Goal: Task Accomplishment & Management: Manage account settings

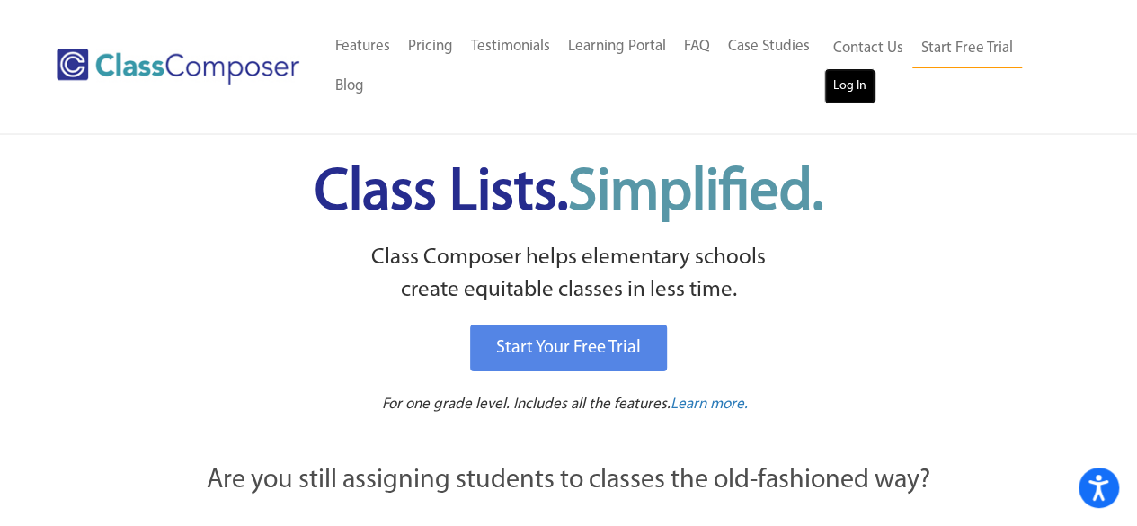
click at [871, 89] on link "Log In" at bounding box center [849, 86] width 51 height 36
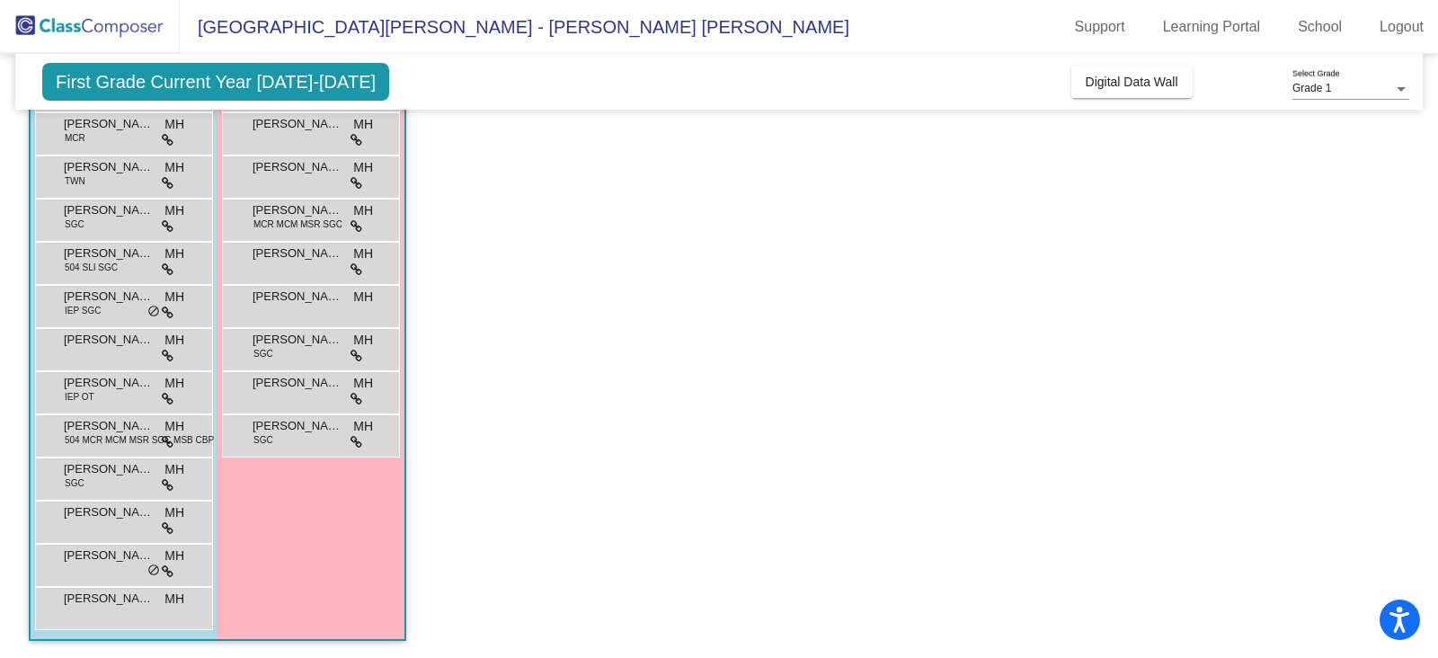
scroll to position [149, 0]
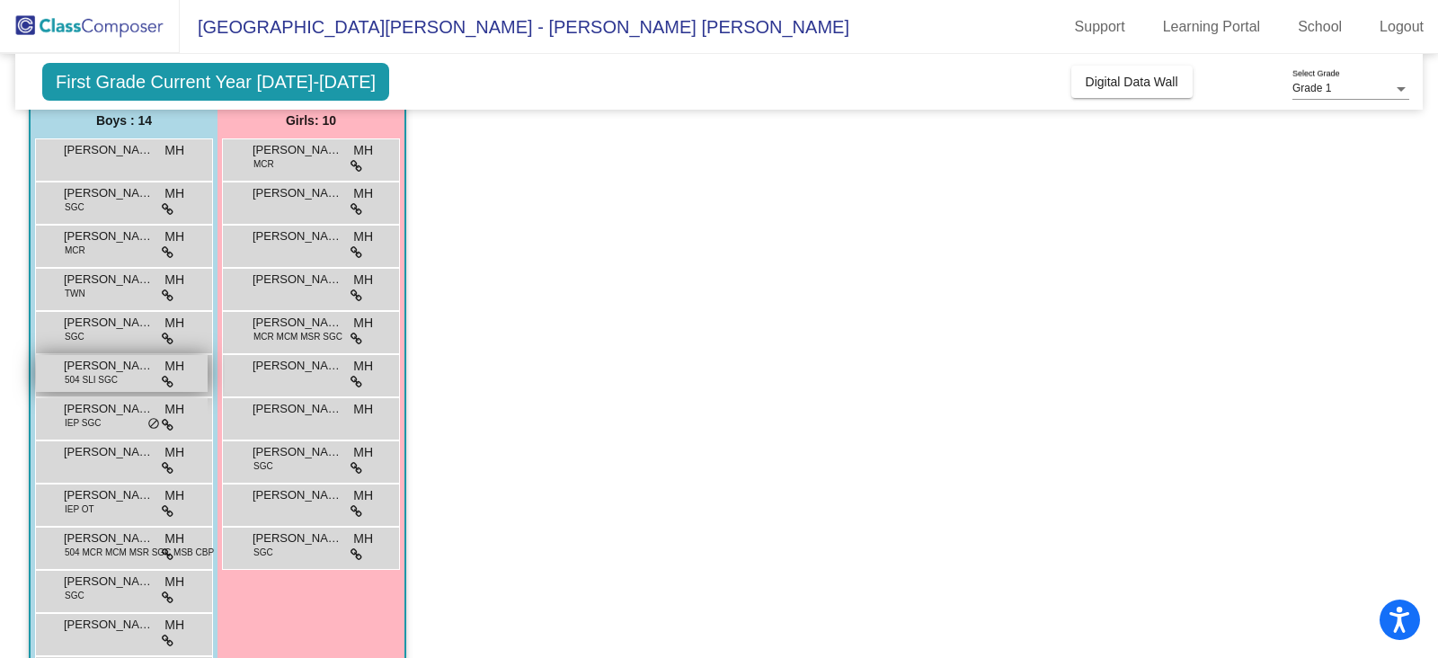
click at [129, 379] on div "Karson Waheem-Daugherty 504 SLI SGC MH lock do_not_disturb_alt" at bounding box center [122, 373] width 172 height 37
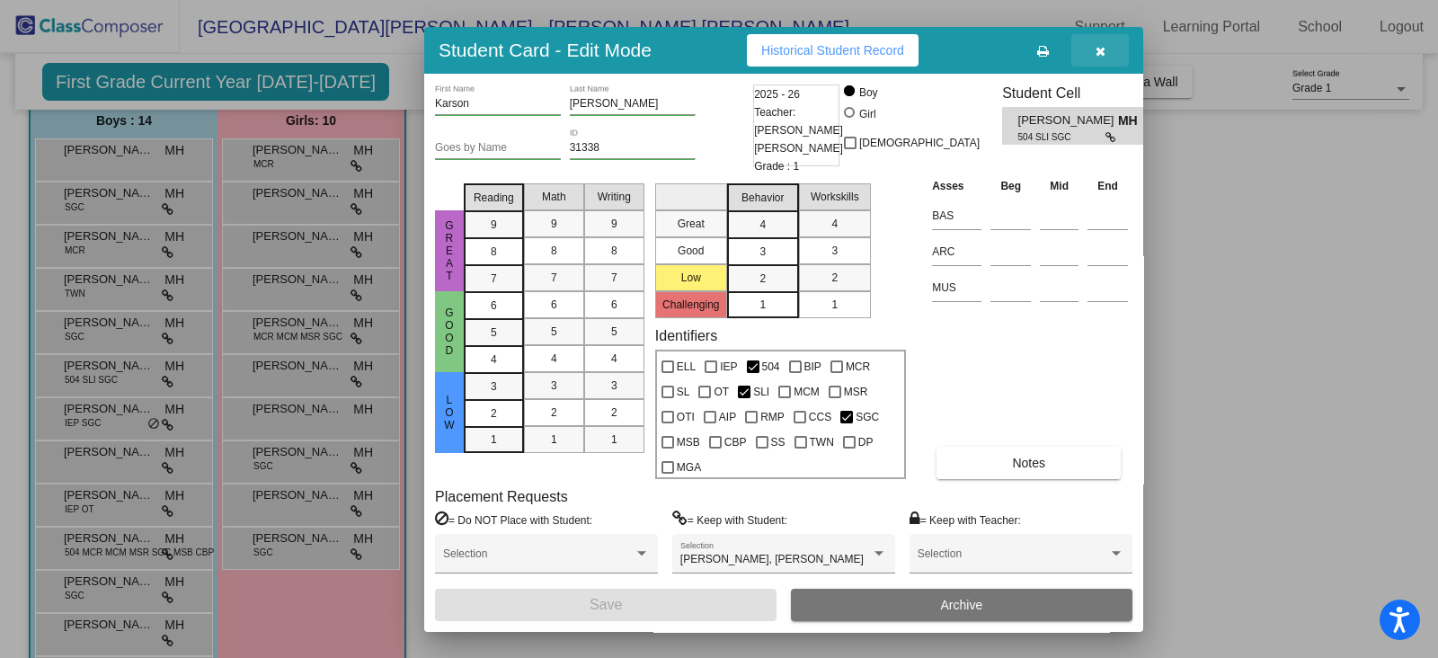
click at [1110, 49] on button "button" at bounding box center [1100, 50] width 58 height 32
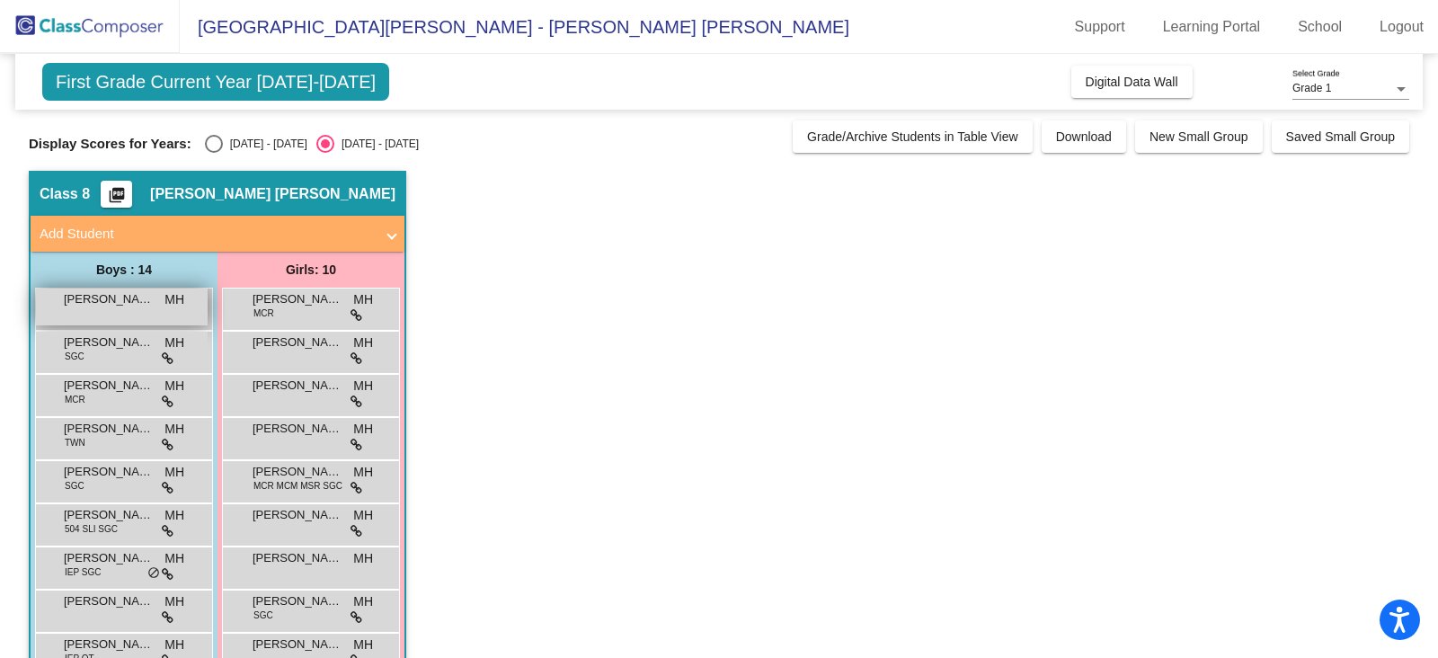
click at [144, 308] on div "Anderson Saunders MH lock do_not_disturb_alt" at bounding box center [122, 306] width 172 height 37
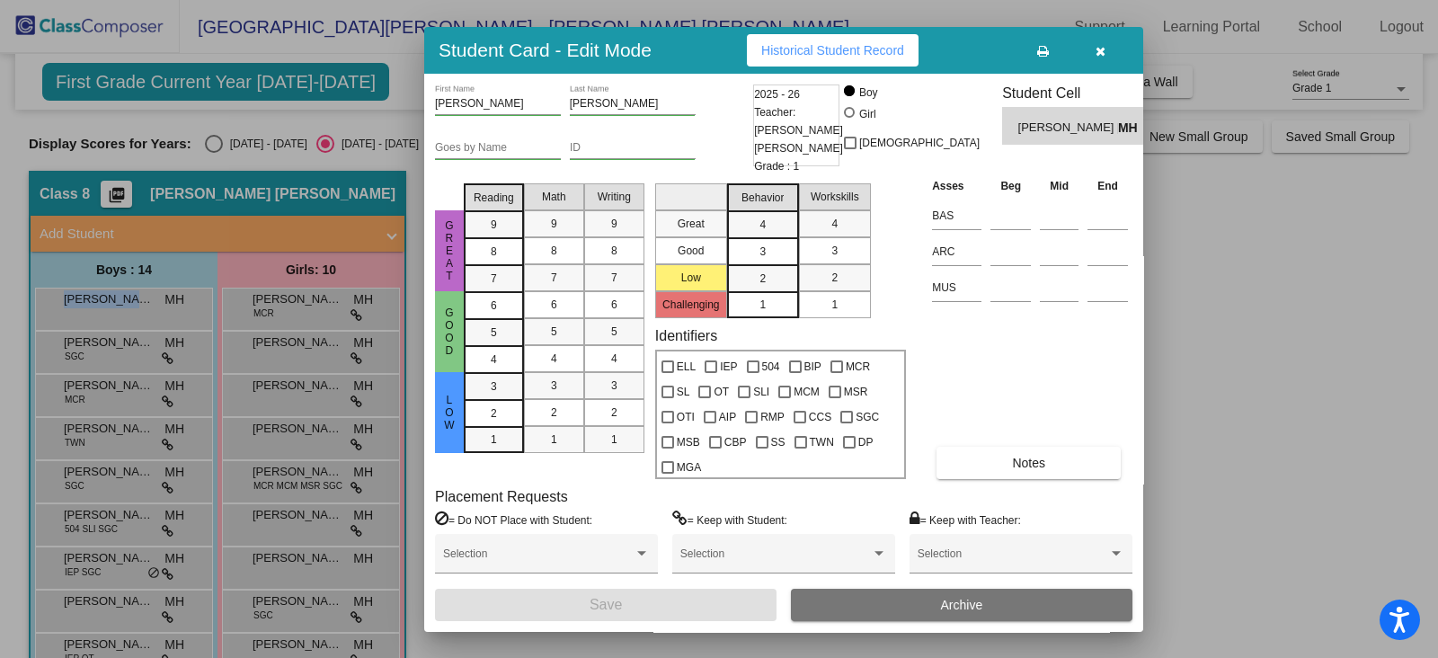
click at [1107, 41] on button "button" at bounding box center [1100, 50] width 58 height 32
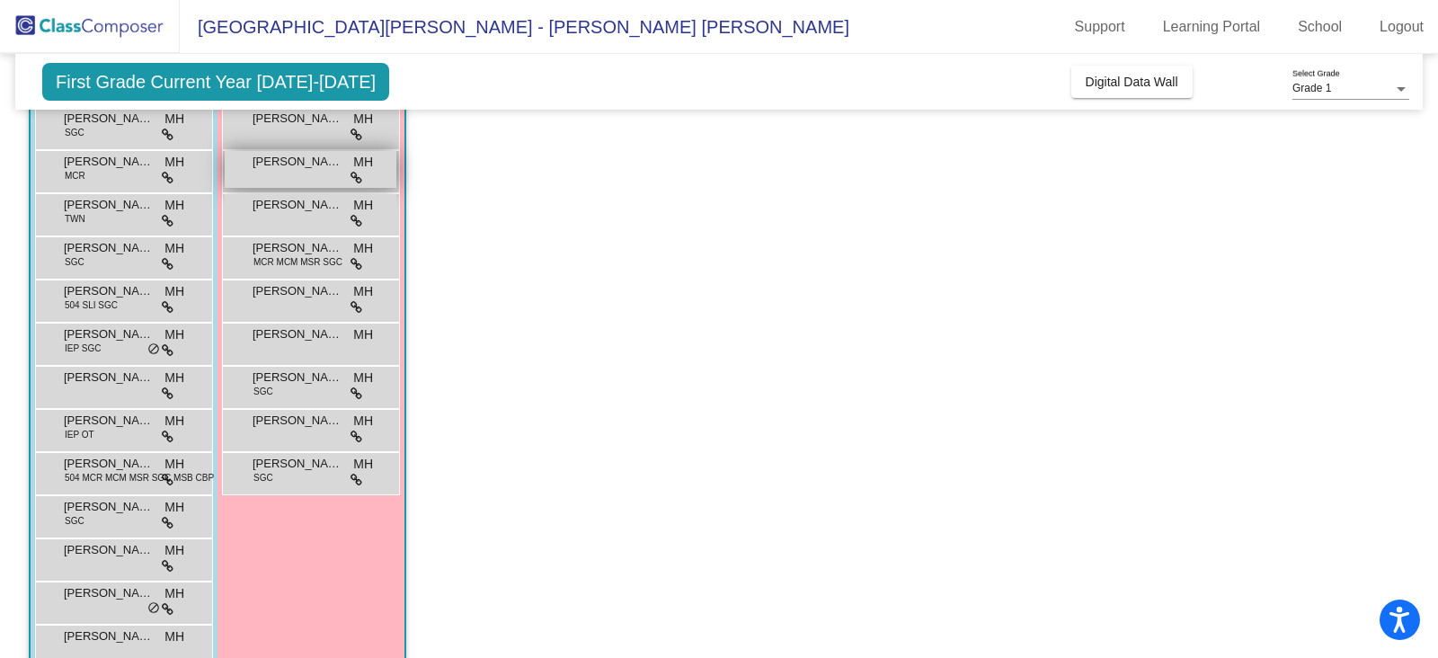
scroll to position [262, 0]
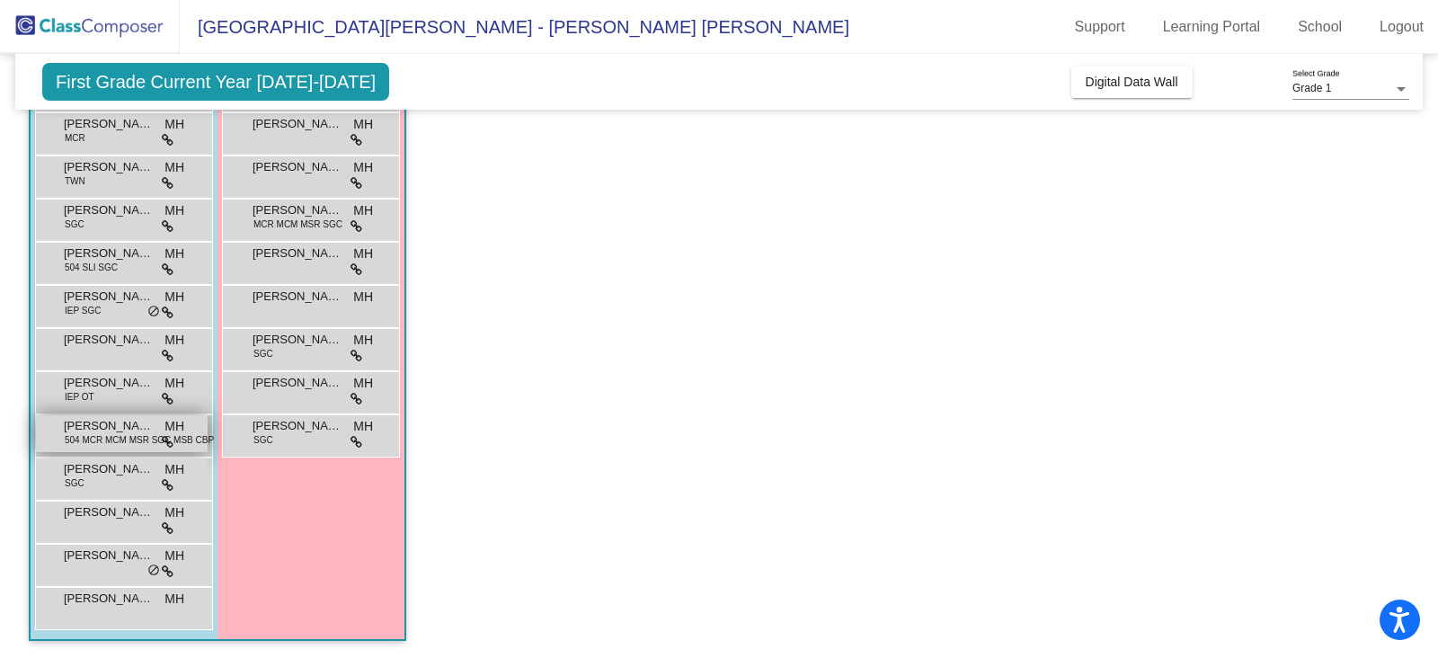
click at [106, 426] on span "Robert George" at bounding box center [109, 426] width 90 height 18
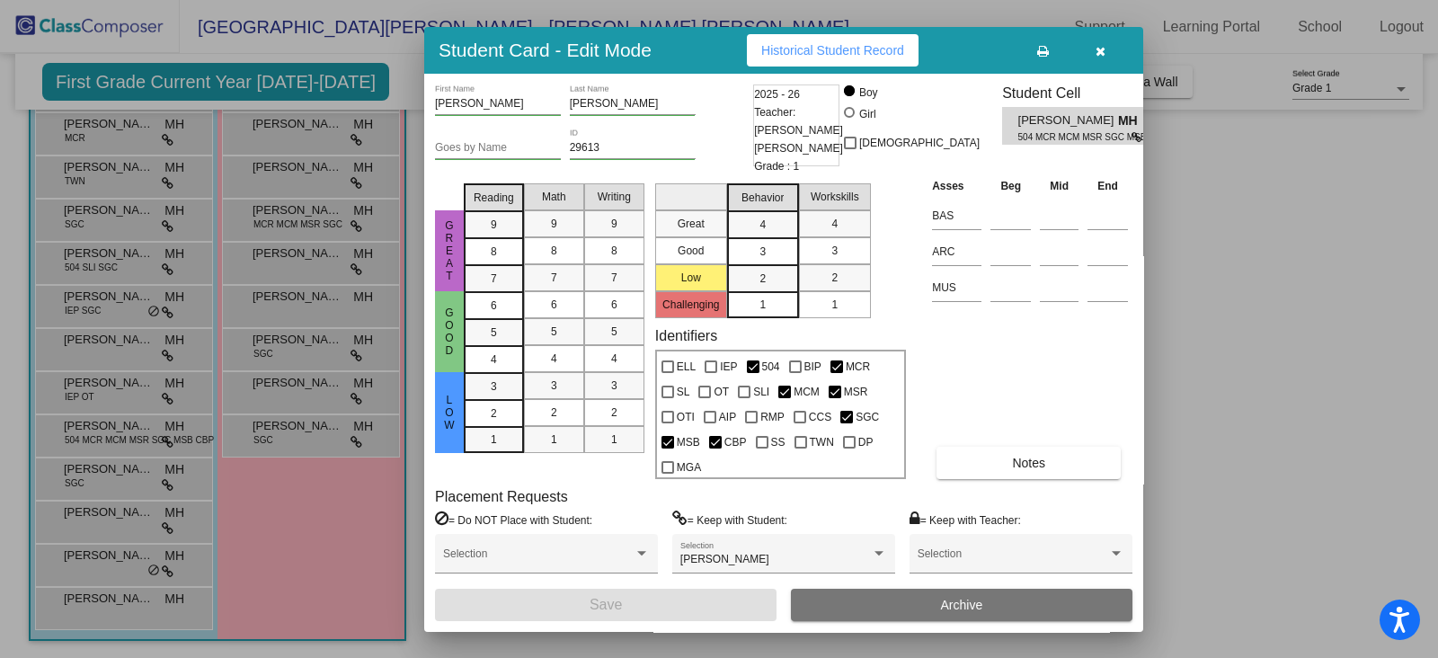
drag, startPoint x: 1097, startPoint y: 40, endPoint x: 1090, endPoint y: 47, distance: 10.2
click at [1097, 43] on span "button" at bounding box center [1101, 50] width 10 height 14
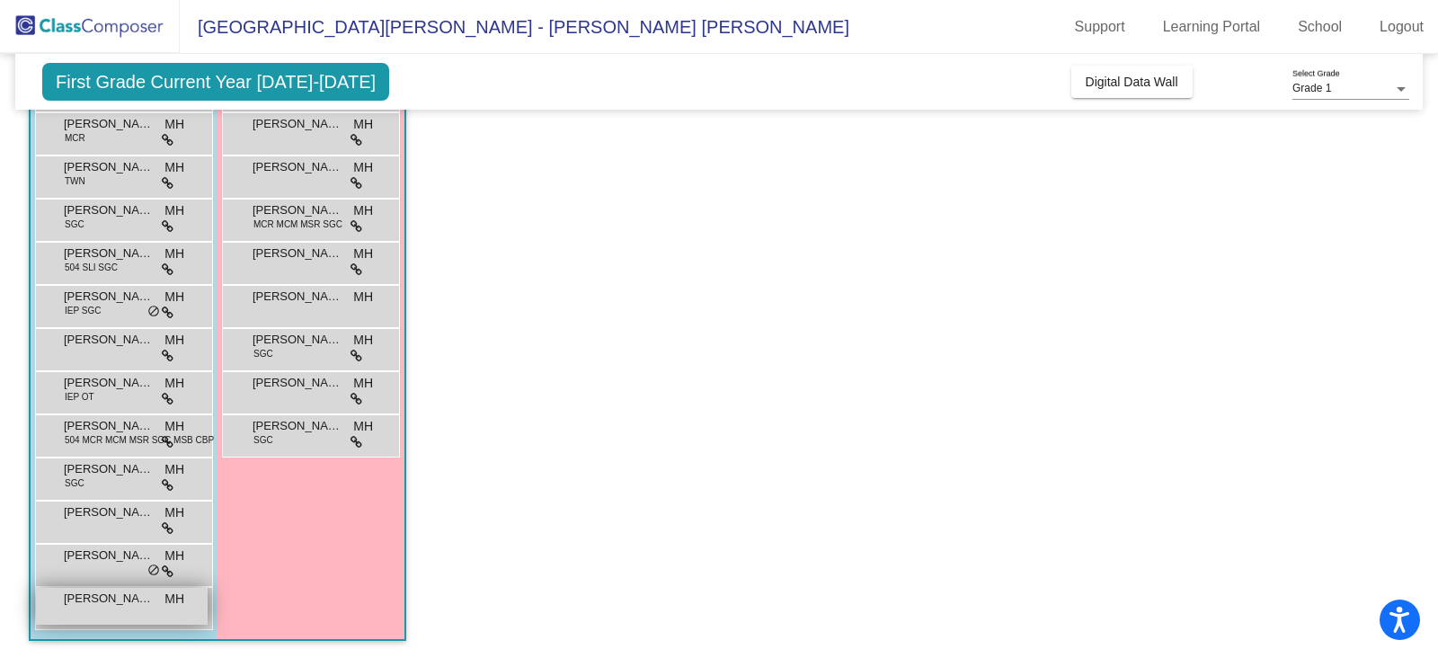
click at [139, 608] on div "Tyler George MH lock do_not_disturb_alt" at bounding box center [122, 606] width 172 height 37
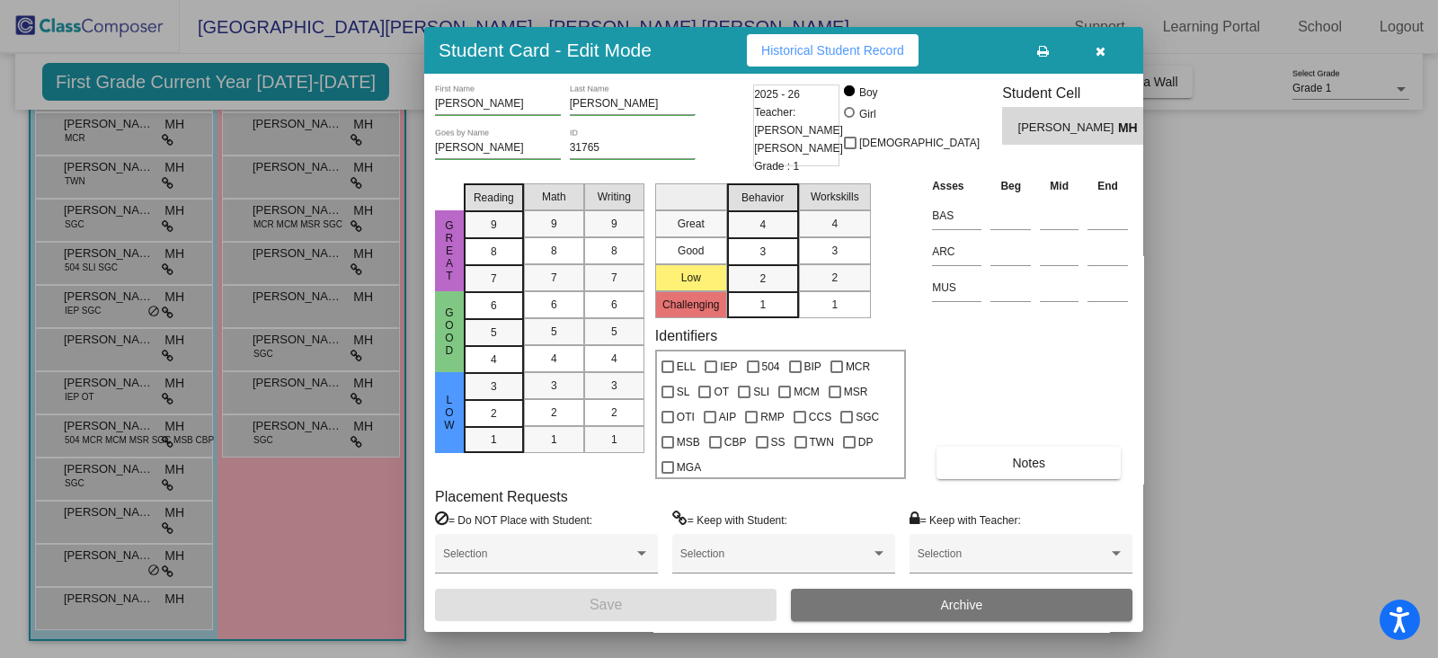
click at [1097, 50] on icon "button" at bounding box center [1101, 51] width 10 height 13
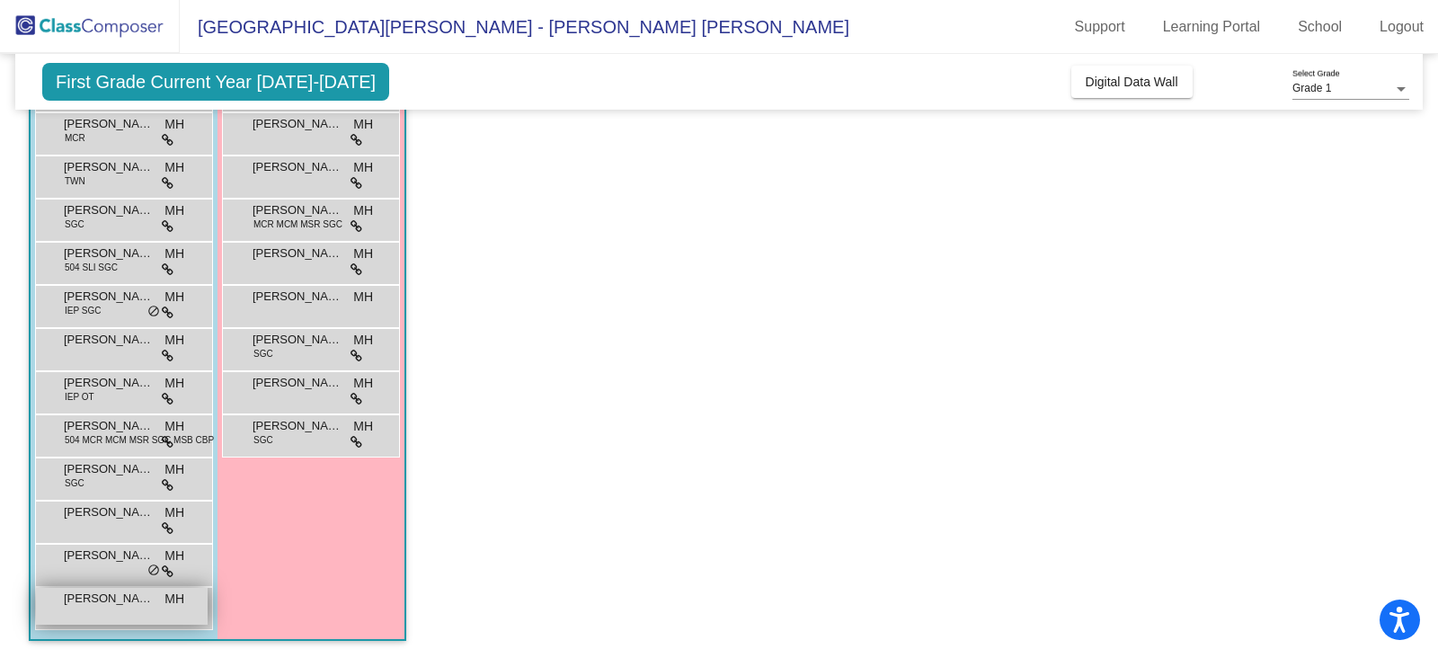
click at [116, 598] on span "[PERSON_NAME]" at bounding box center [109, 599] width 90 height 18
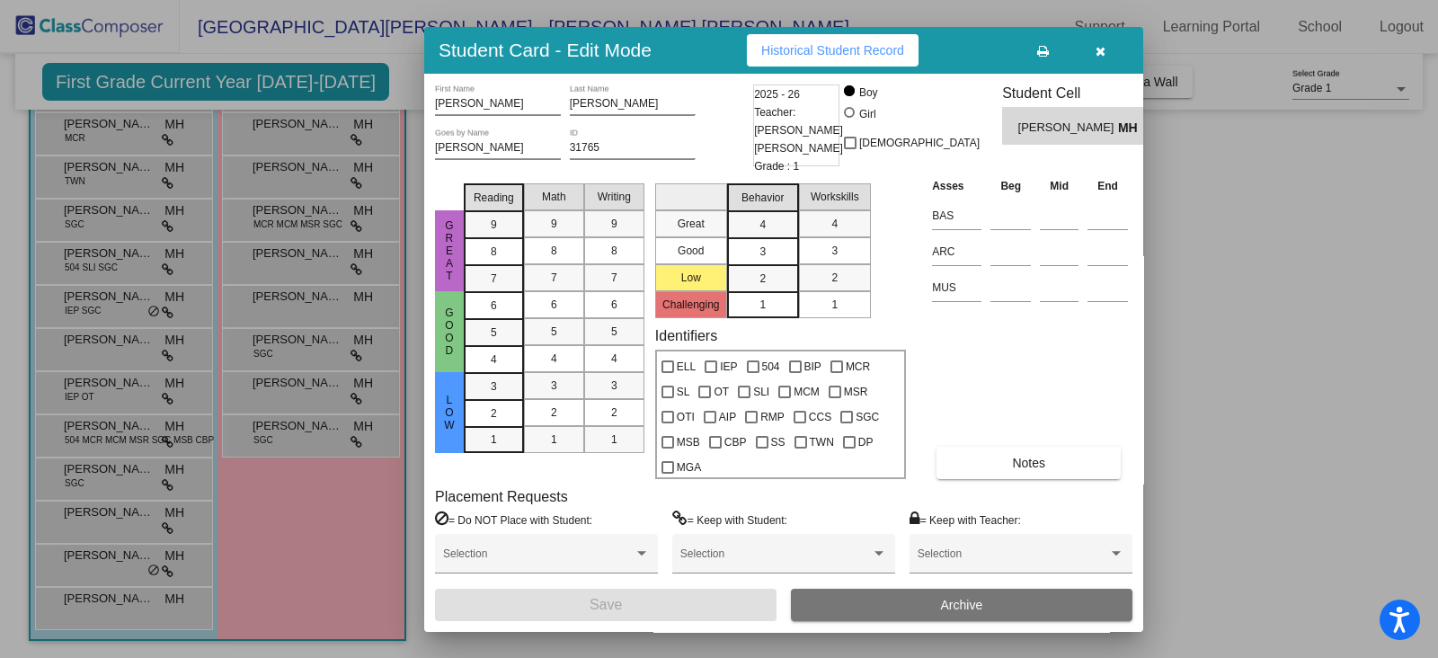
click at [1094, 49] on button "button" at bounding box center [1100, 50] width 58 height 32
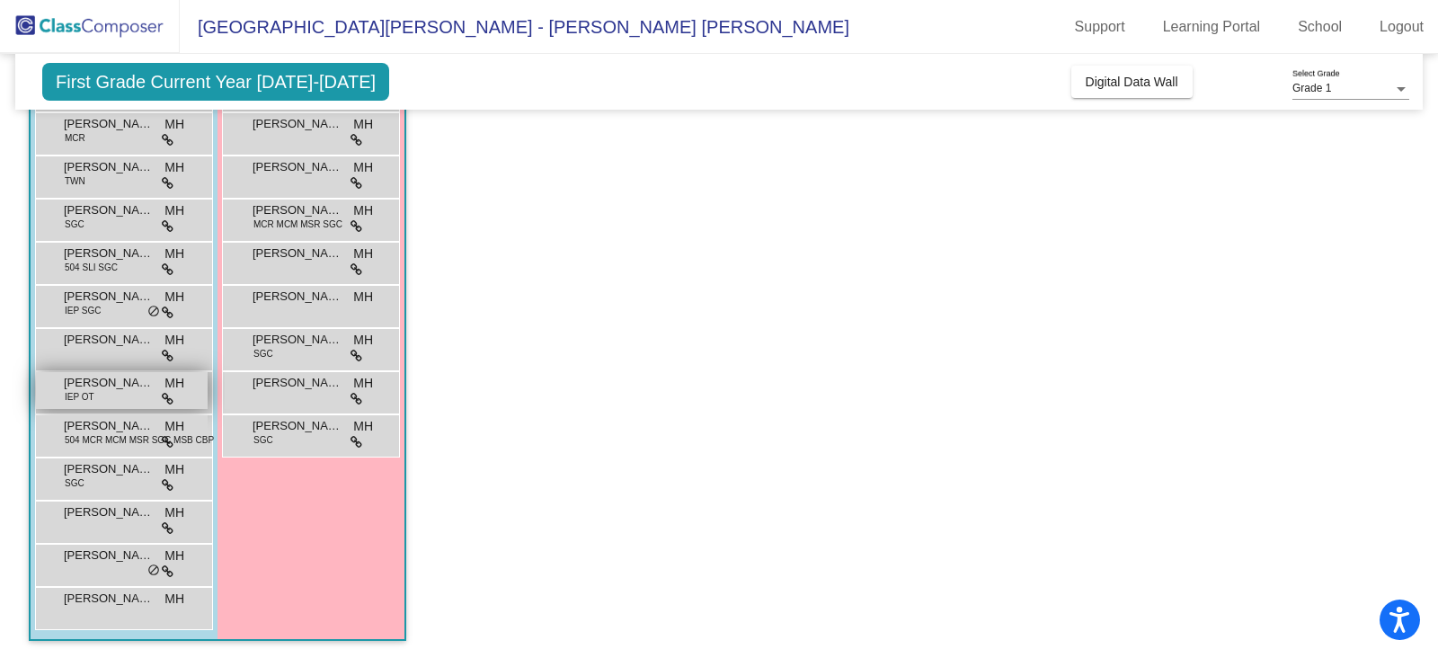
click at [109, 403] on div "Lucas Bailey IEP OT MH lock do_not_disturb_alt" at bounding box center [122, 390] width 172 height 37
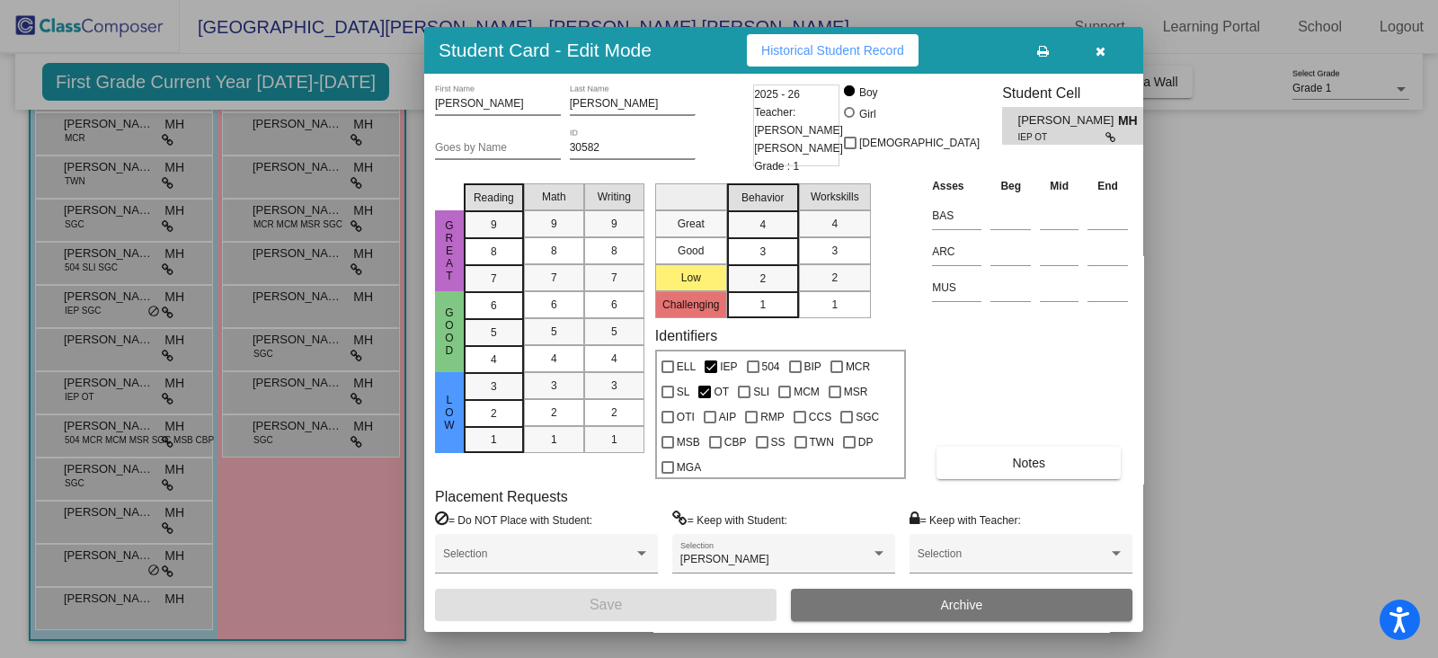
click at [1101, 60] on button "button" at bounding box center [1100, 50] width 58 height 32
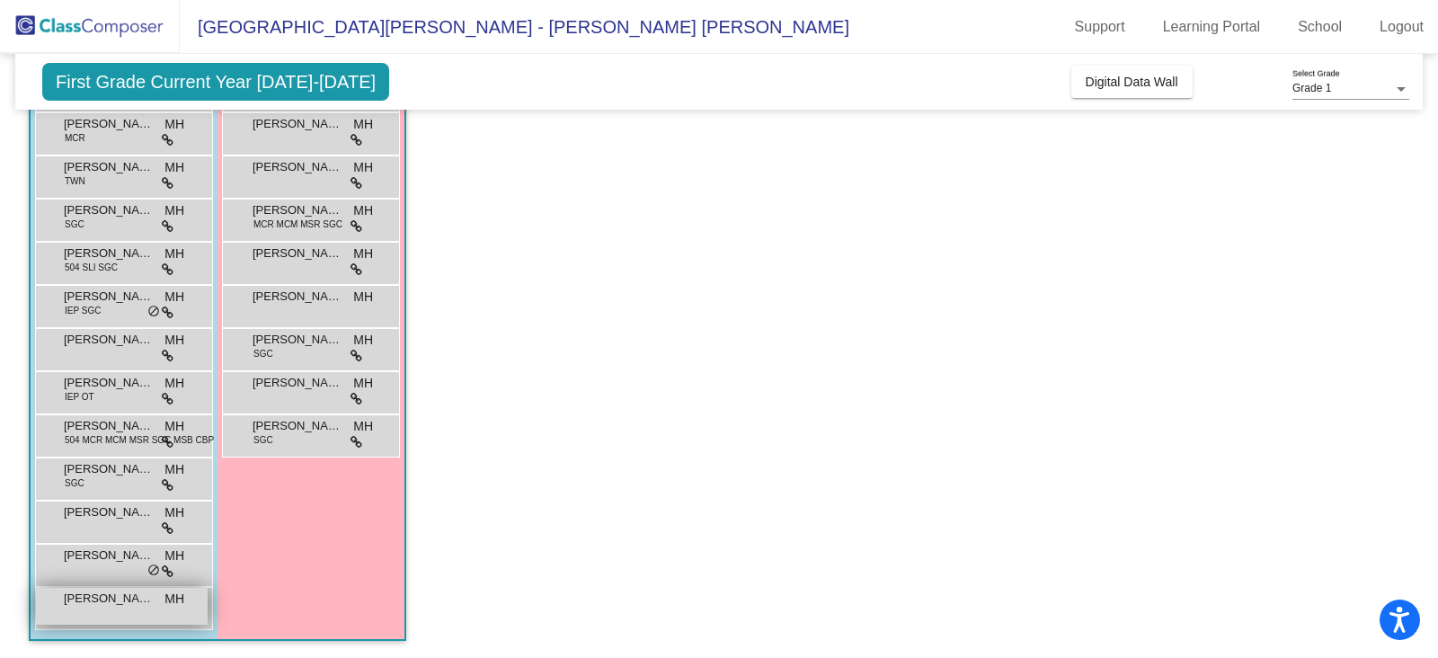
click at [135, 608] on div "Tyler George MH lock do_not_disturb_alt" at bounding box center [122, 606] width 172 height 37
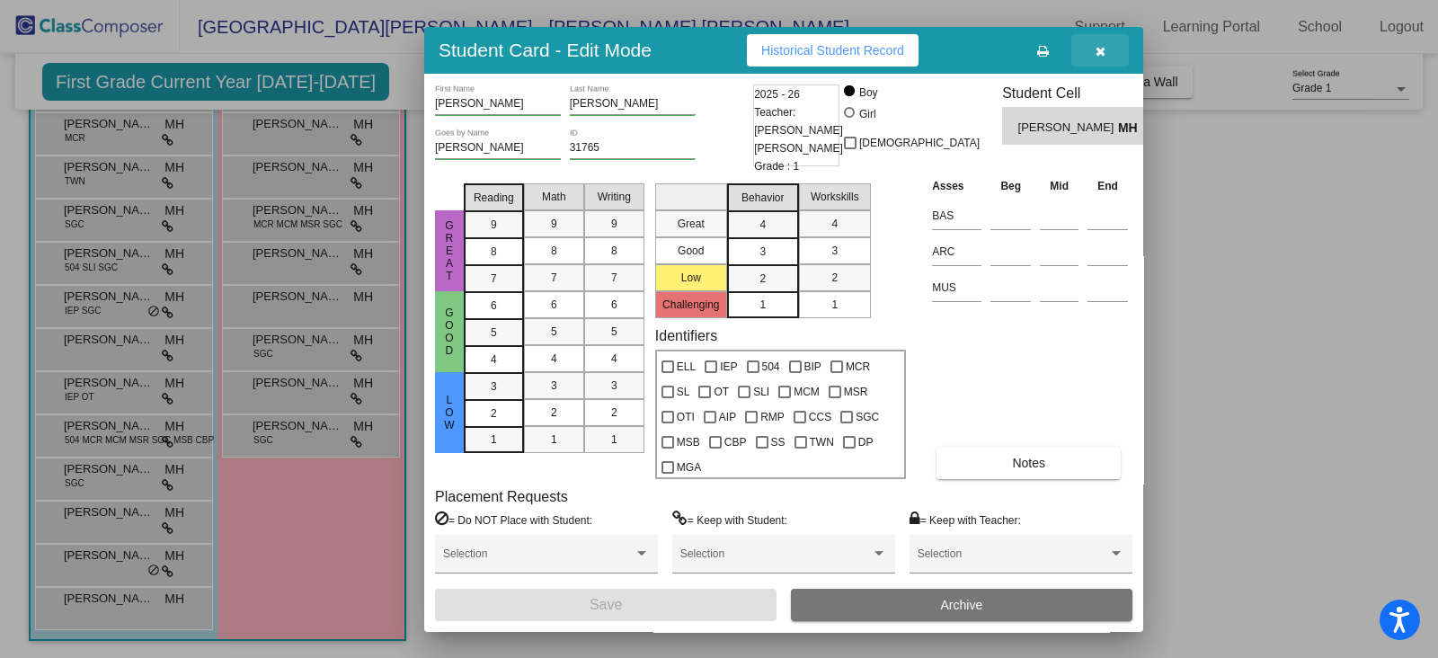
click at [1092, 49] on button "button" at bounding box center [1100, 50] width 58 height 32
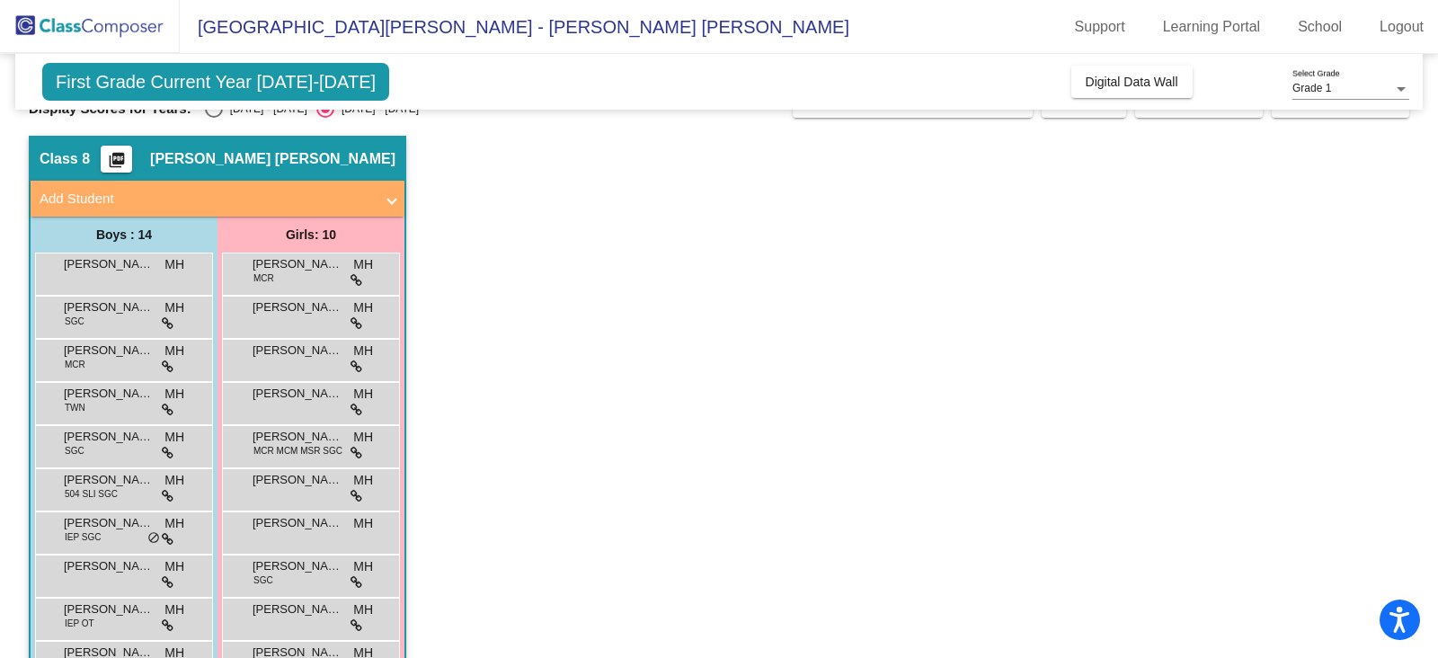
scroll to position [0, 0]
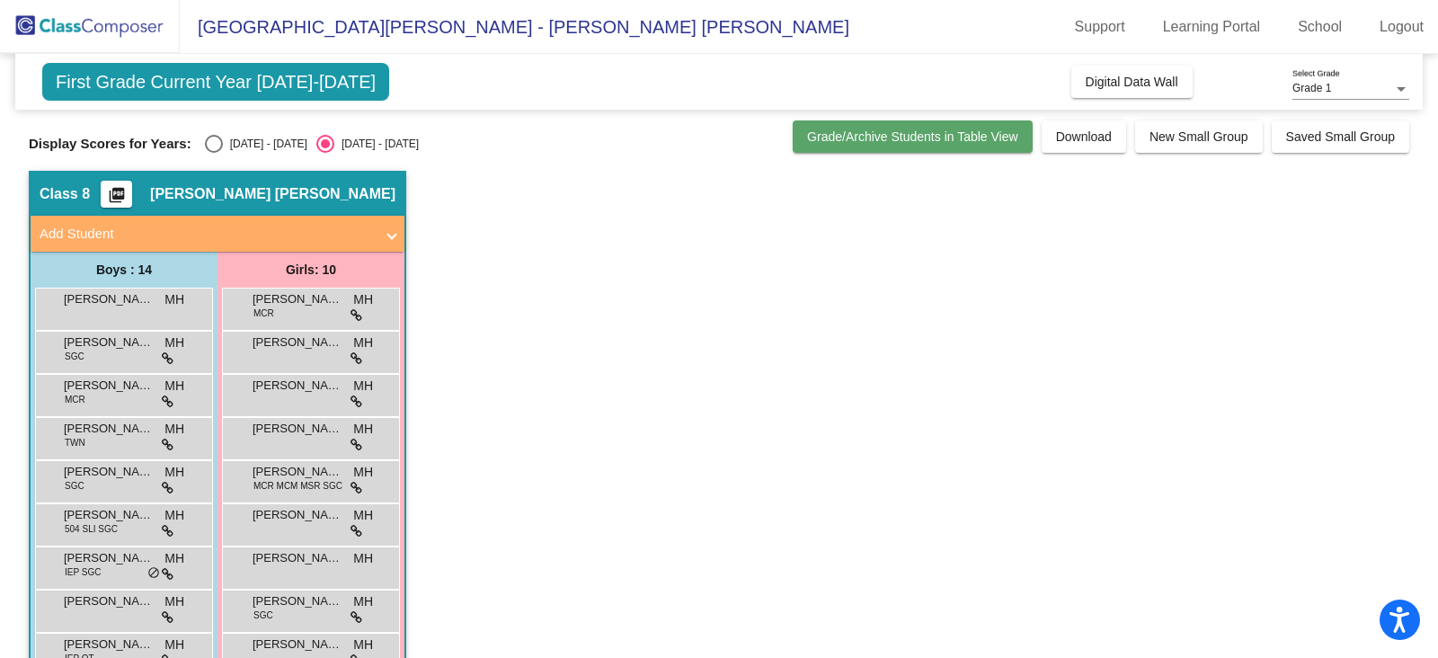
click at [867, 129] on span "Grade/Archive Students in Table View" at bounding box center [912, 136] width 211 height 14
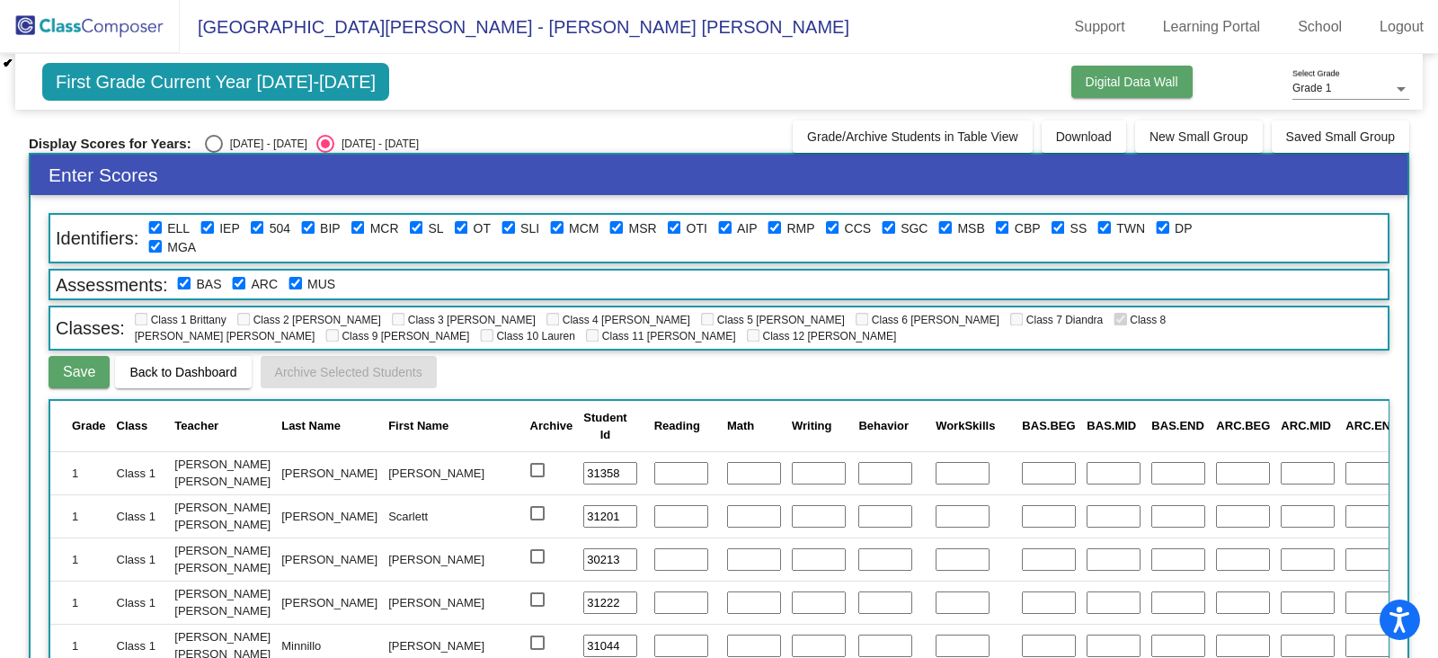
click at [1117, 74] on button "Digital Data Wall" at bounding box center [1131, 82] width 121 height 32
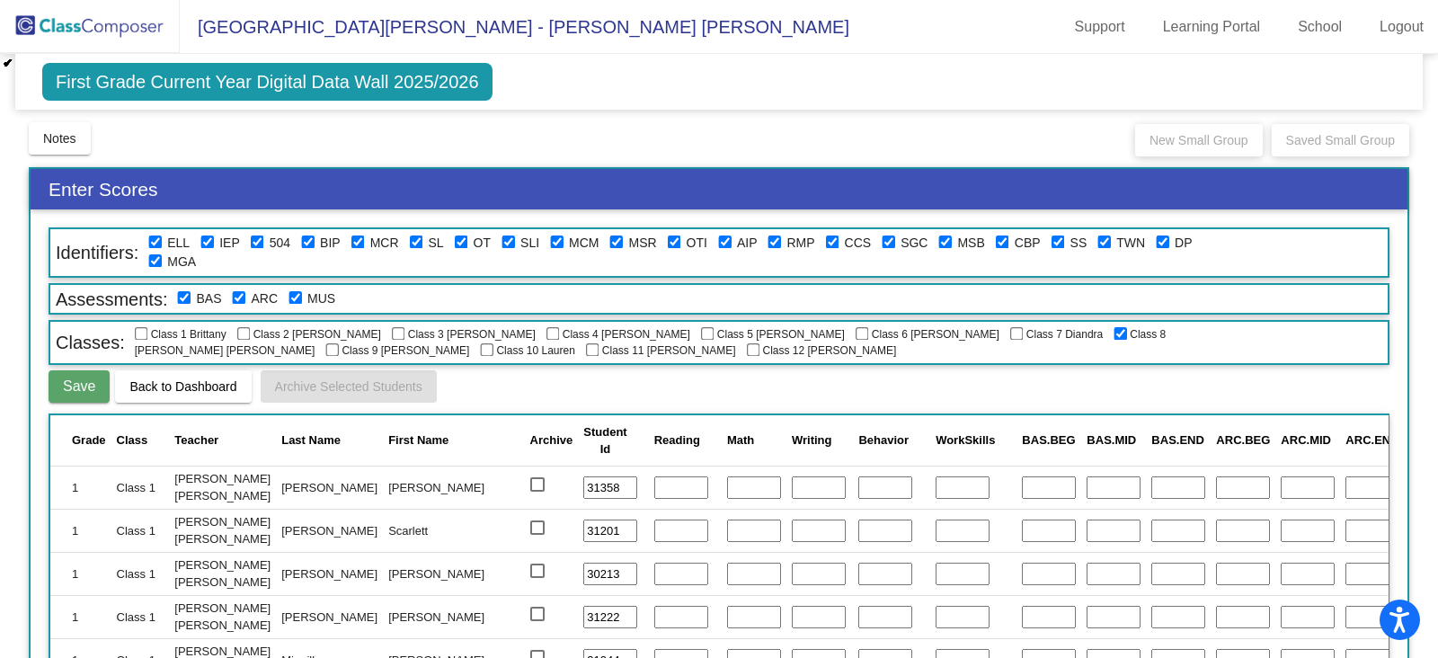
click at [119, 75] on span "First Grade Current Year Digital Data Wall 2025/2026" at bounding box center [267, 82] width 450 height 38
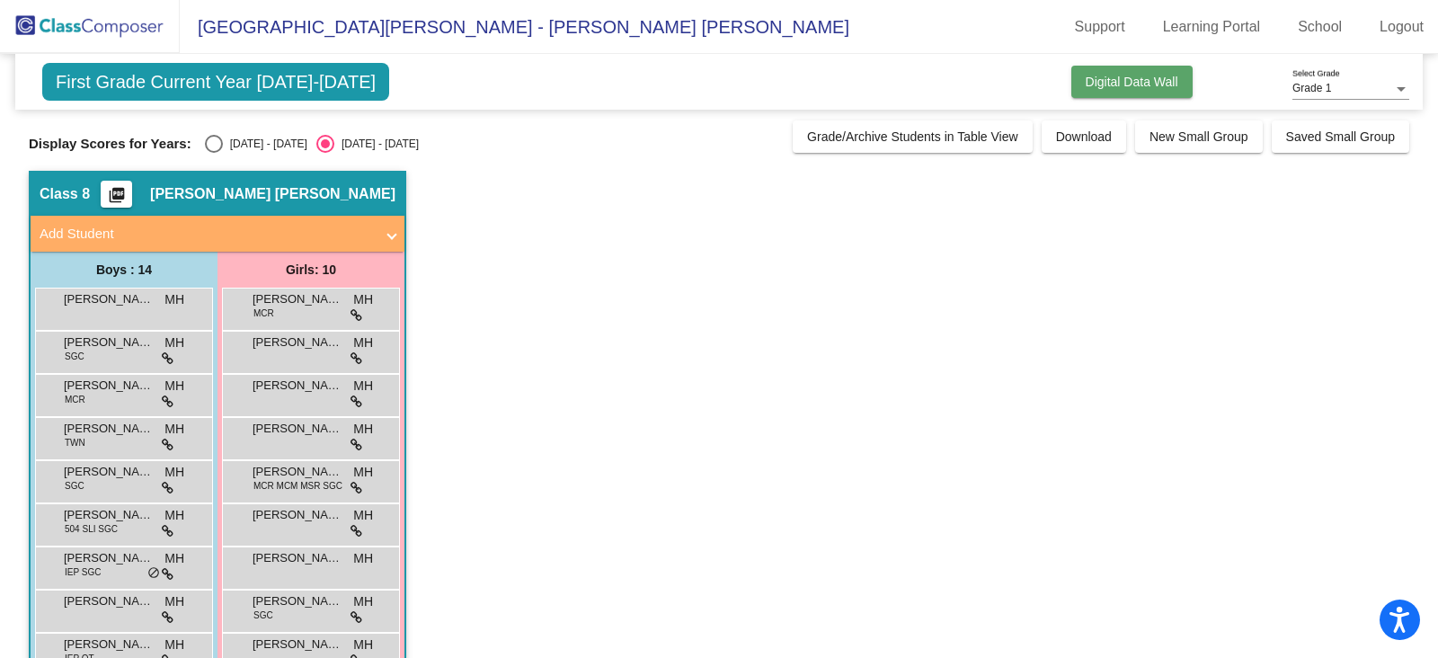
click at [1119, 71] on button "Digital Data Wall" at bounding box center [1131, 82] width 121 height 32
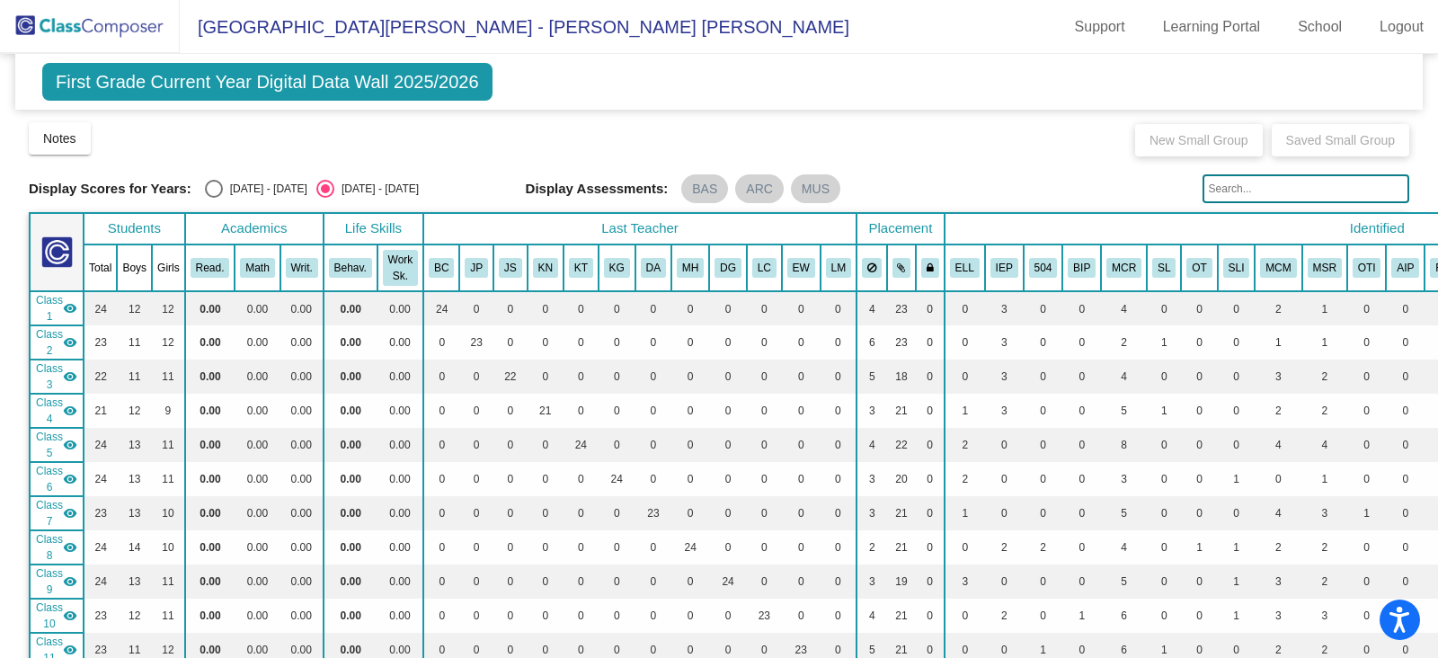
click at [110, 22] on img at bounding box center [90, 26] width 180 height 53
